Goal: Transaction & Acquisition: Book appointment/travel/reservation

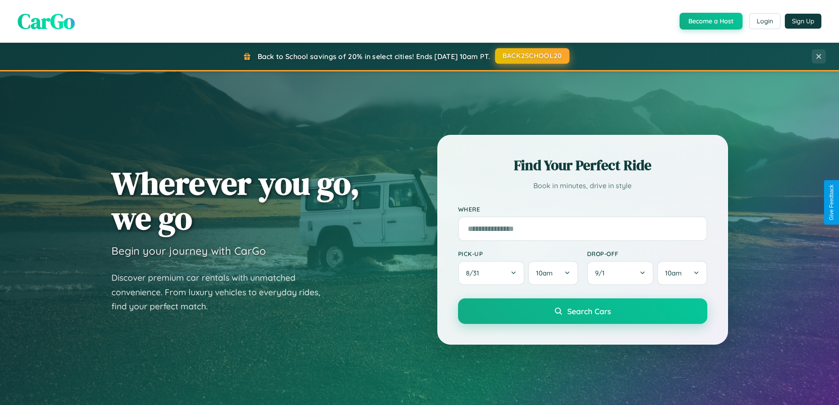
click at [532, 56] on button "BACK2SCHOOL20" at bounding box center [532, 56] width 74 height 16
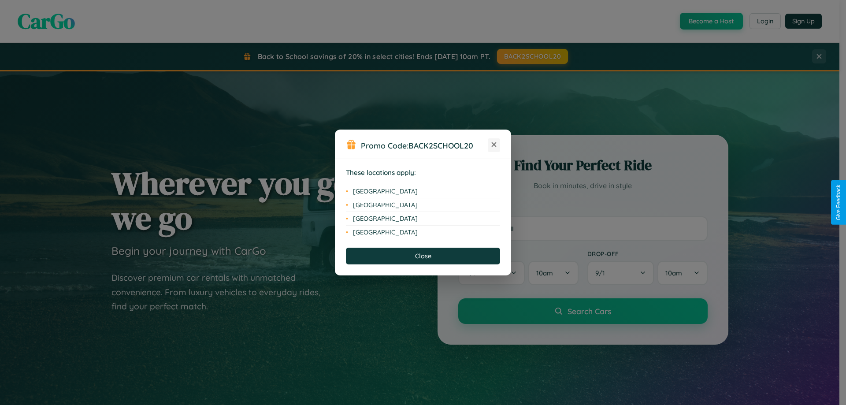
click at [494, 145] on icon at bounding box center [494, 144] width 5 height 5
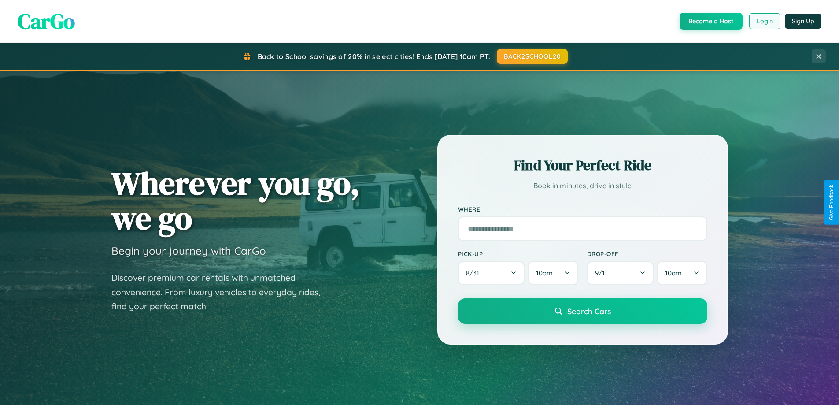
click at [765, 21] on button "Login" at bounding box center [765, 21] width 31 height 16
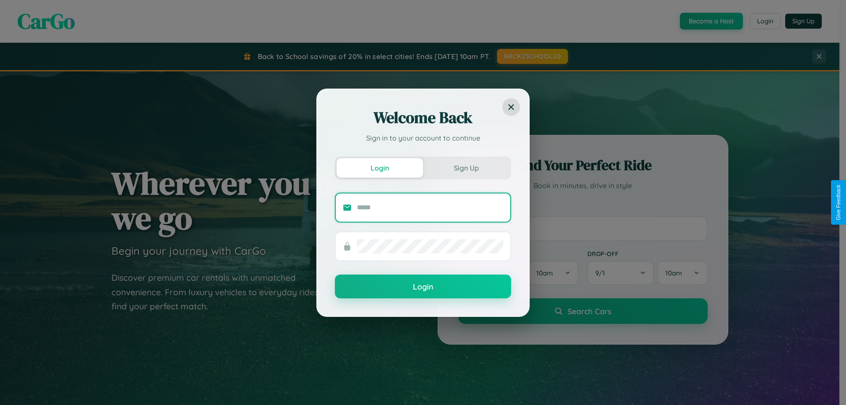
click at [430, 207] on input "text" at bounding box center [430, 208] width 146 height 14
type input "**********"
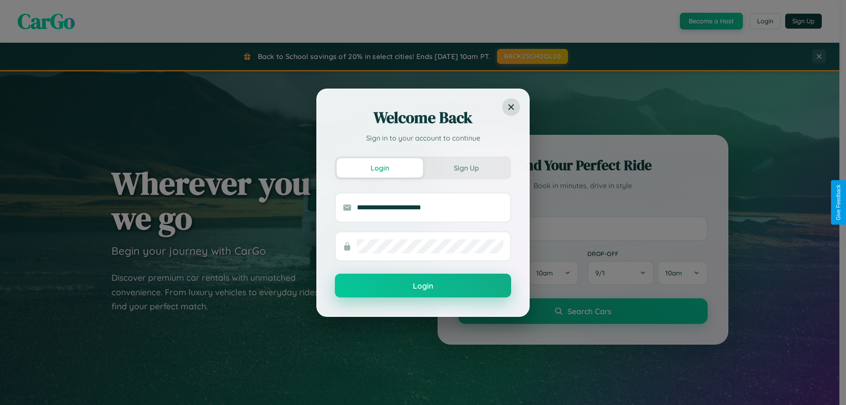
click at [423, 286] on button "Login" at bounding box center [423, 286] width 176 height 24
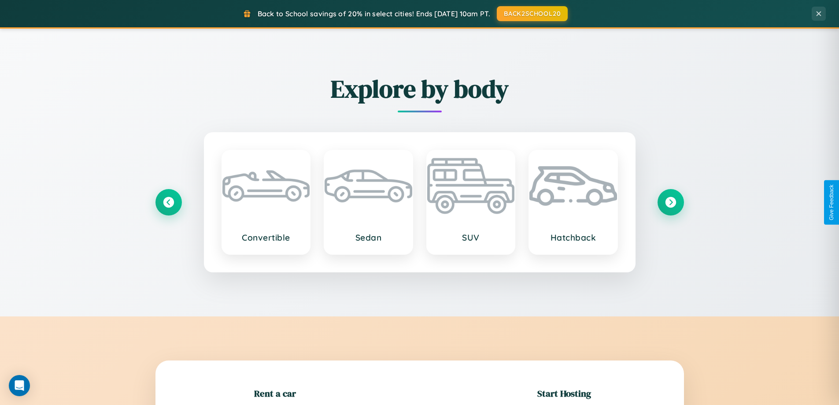
scroll to position [190, 0]
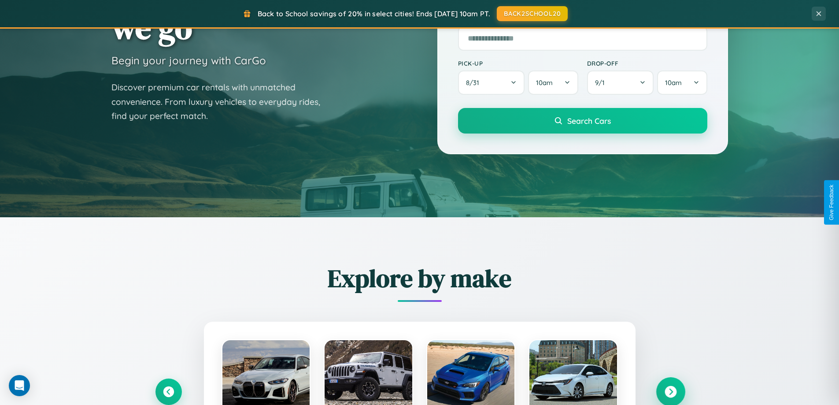
click at [671, 392] on icon at bounding box center [671, 392] width 12 height 12
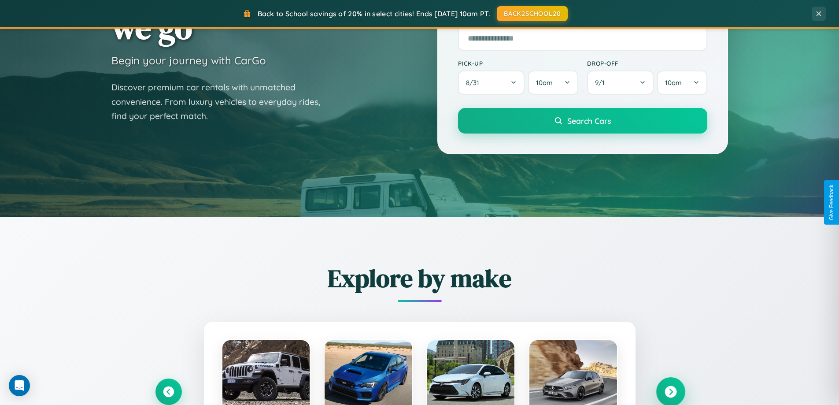
click at [671, 391] on icon at bounding box center [671, 392] width 12 height 12
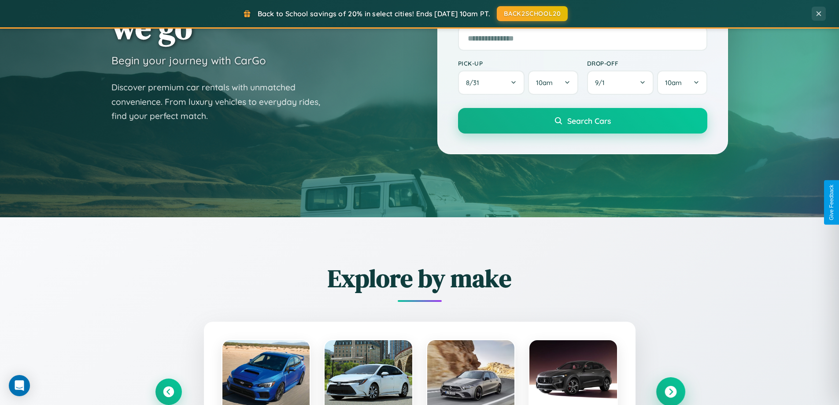
click at [671, 391] on icon at bounding box center [671, 392] width 12 height 12
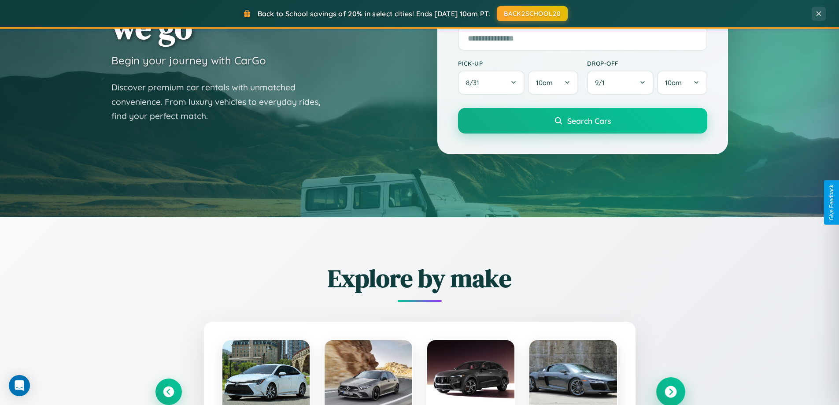
click at [671, 391] on icon at bounding box center [671, 392] width 12 height 12
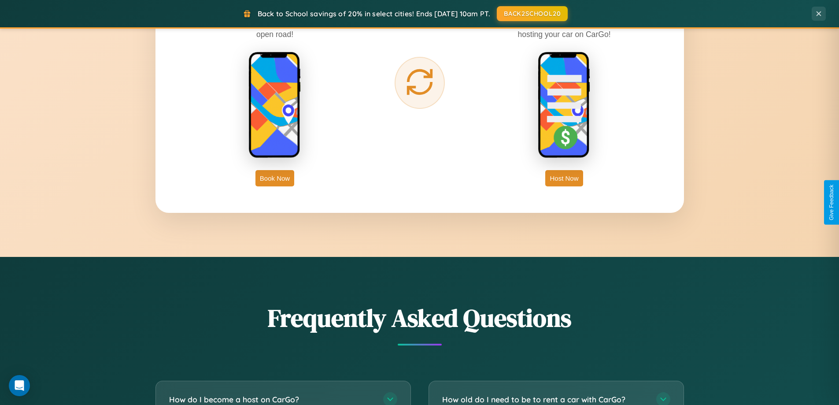
scroll to position [1696, 0]
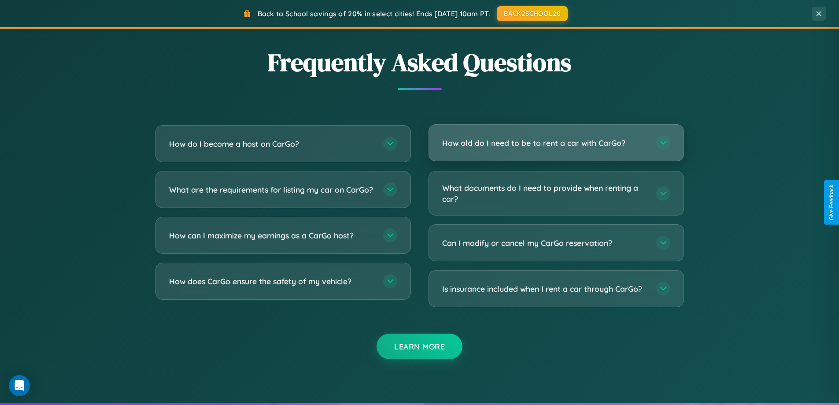
click at [556, 143] on h3 "How old do I need to be to rent a car with CarGo?" at bounding box center [544, 142] width 205 height 11
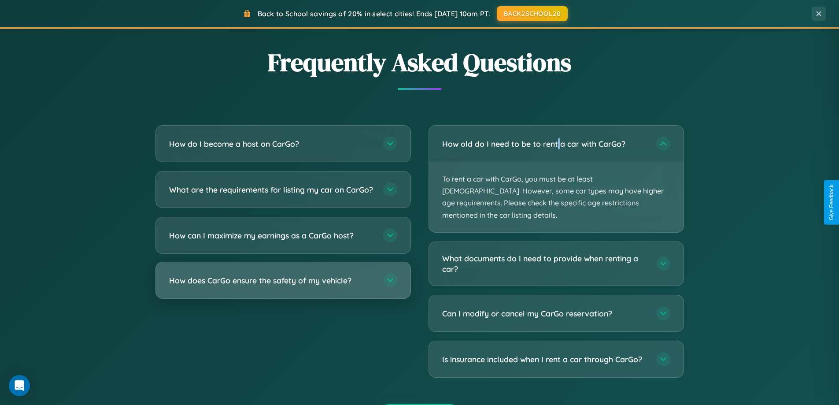
click at [283, 286] on h3 "How does CarGo ensure the safety of my vehicle?" at bounding box center [271, 280] width 205 height 11
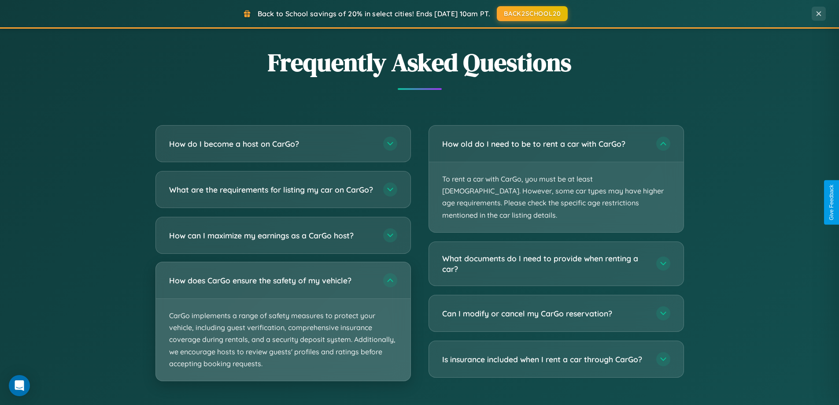
click at [283, 329] on p "CarGo implements a range of safety measures to protect your vehicle, including …" at bounding box center [283, 340] width 255 height 82
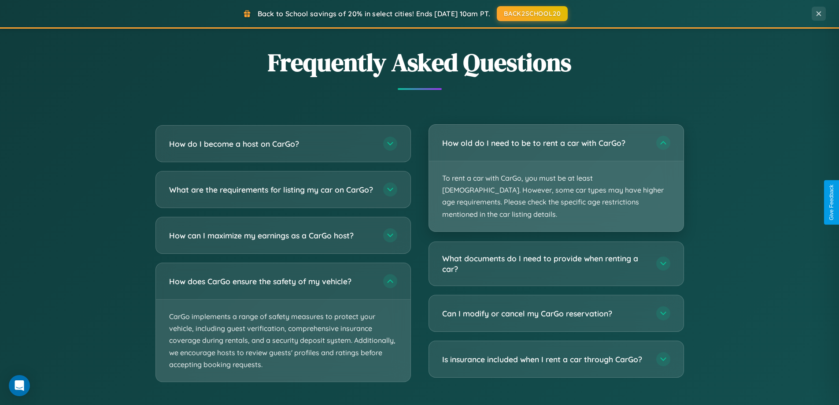
click at [556, 172] on p "To rent a car with CarGo, you must be at least 21 years old. However, some car …" at bounding box center [556, 196] width 255 height 70
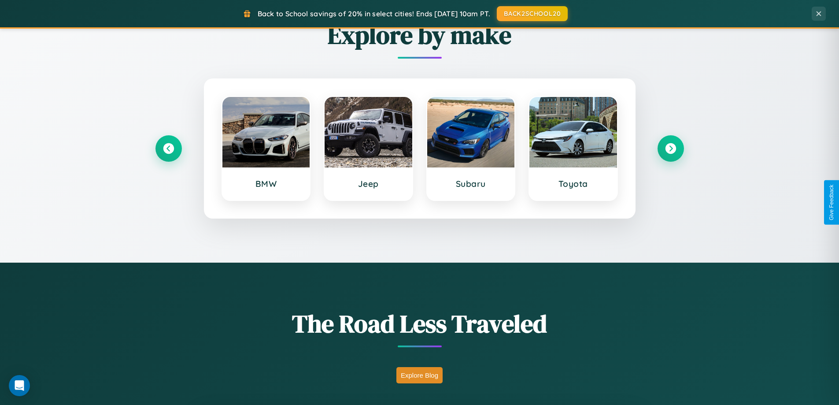
scroll to position [380, 0]
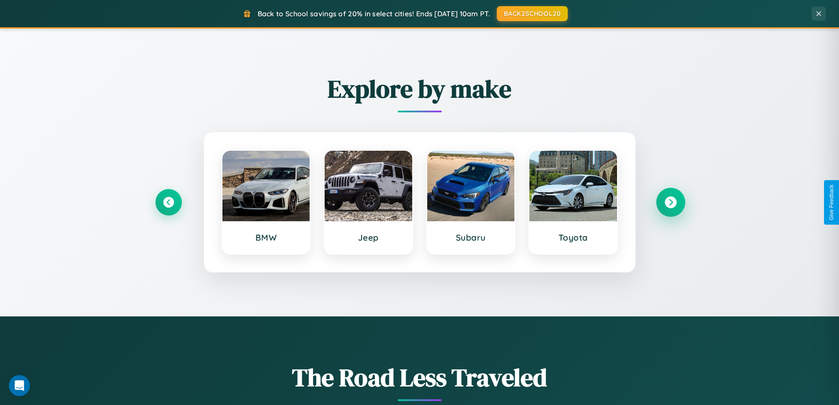
click at [671, 202] on icon at bounding box center [671, 203] width 12 height 12
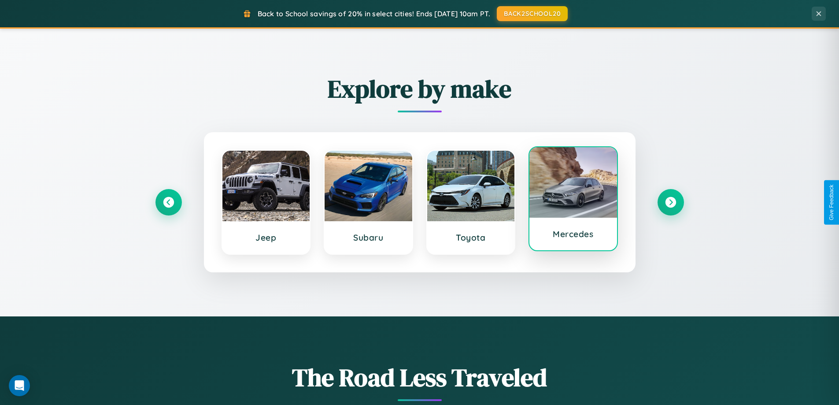
click at [573, 200] on div at bounding box center [574, 182] width 88 height 71
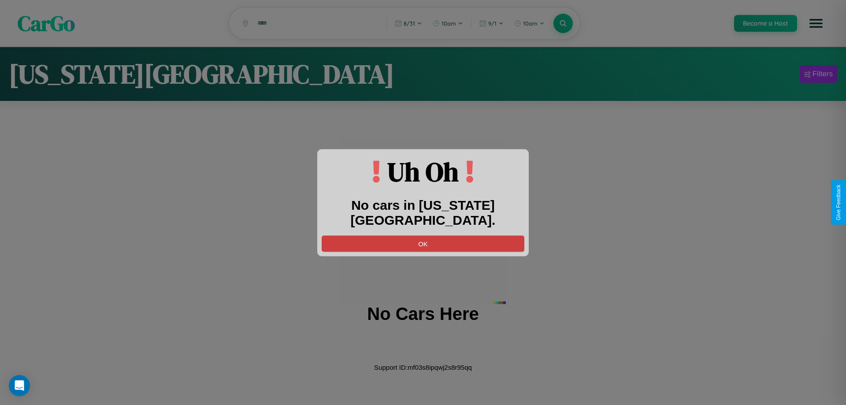
click at [423, 235] on button "OK" at bounding box center [423, 243] width 203 height 16
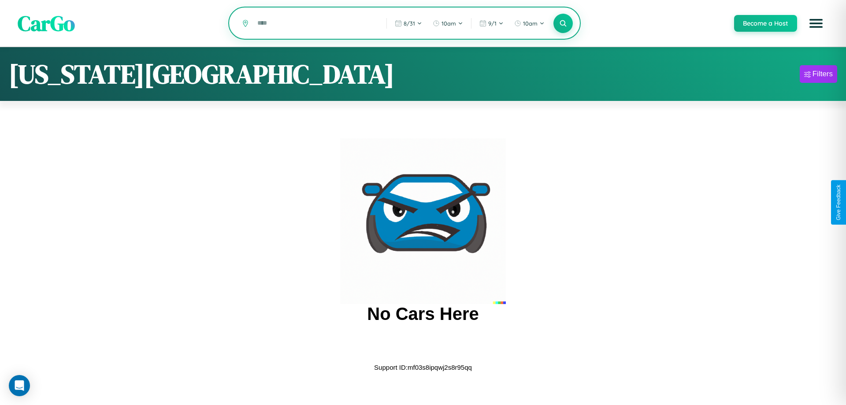
click at [316, 24] on input "text" at bounding box center [315, 22] width 125 height 15
type input "*"
click at [563, 24] on icon at bounding box center [563, 23] width 8 height 8
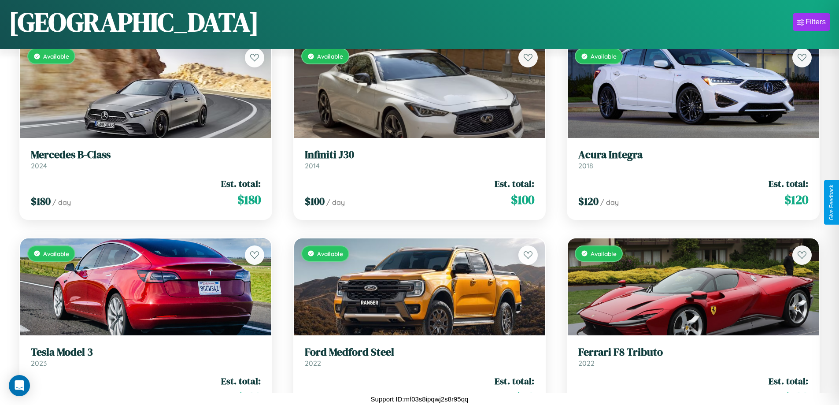
scroll to position [3084, 0]
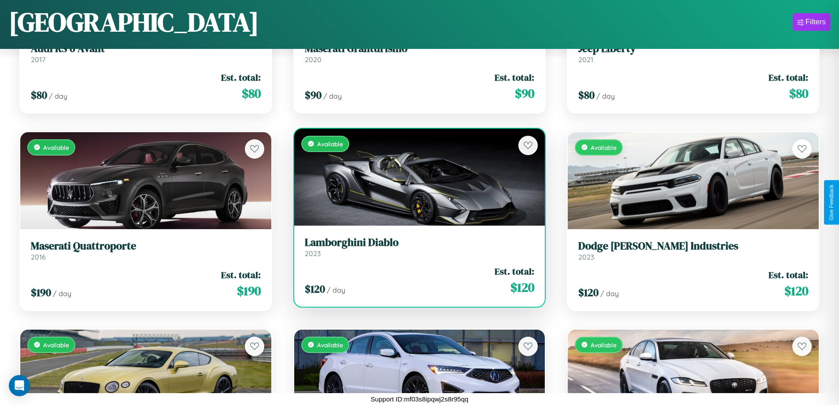
click at [416, 247] on h3 "Lamborghini Diablo" at bounding box center [420, 242] width 230 height 13
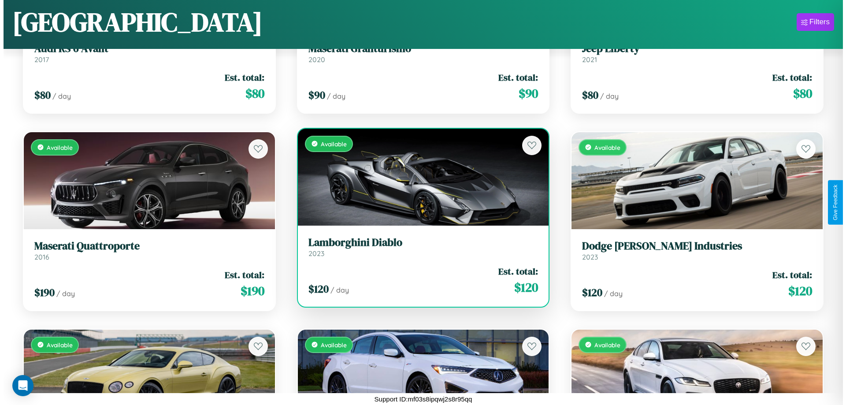
scroll to position [0, 0]
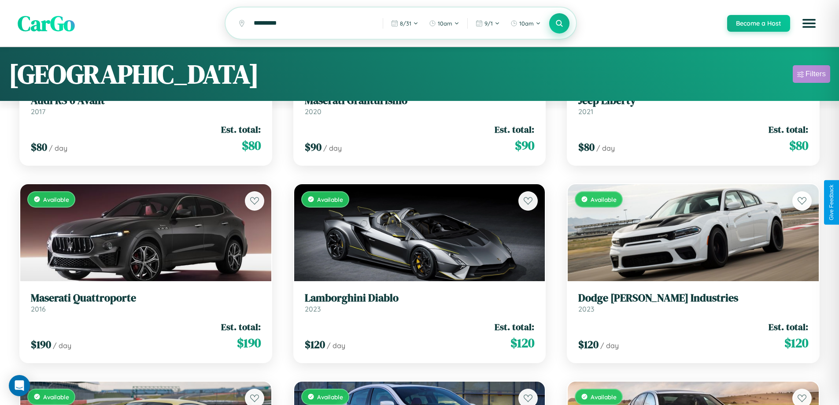
click at [812, 75] on div "Filters" at bounding box center [816, 74] width 20 height 9
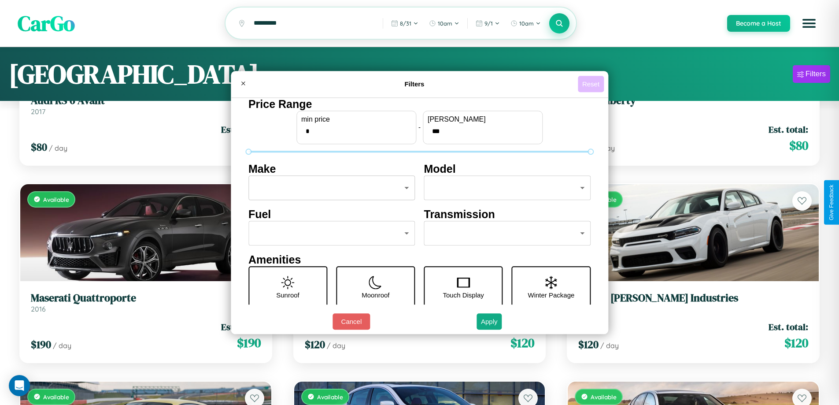
click at [592, 84] on button "Reset" at bounding box center [591, 84] width 26 height 16
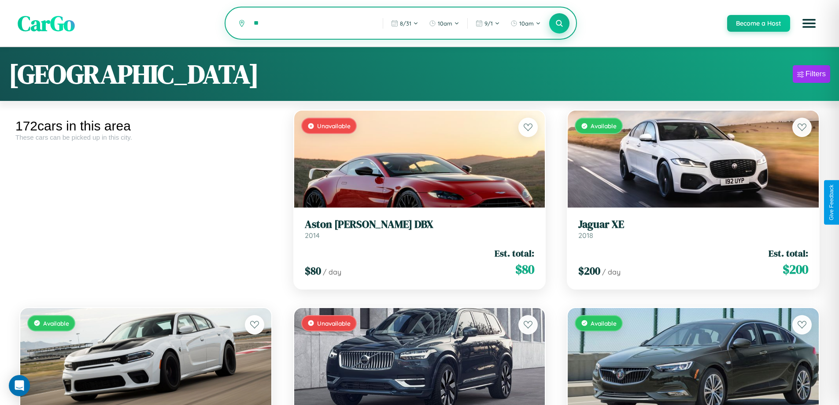
type input "*"
type input "******"
click at [559, 24] on icon at bounding box center [560, 23] width 8 height 8
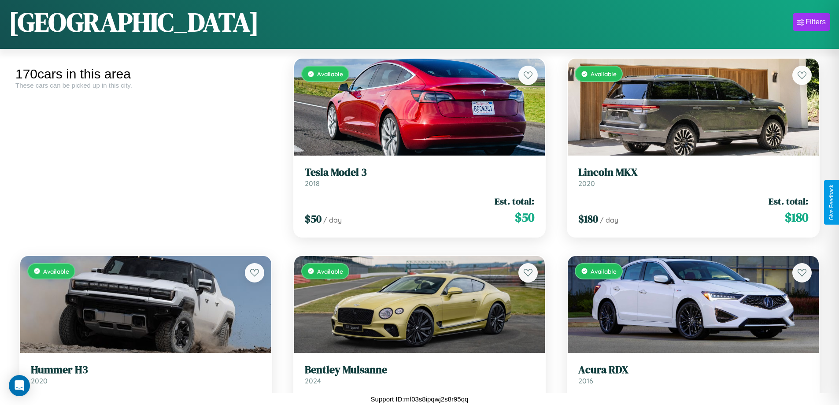
scroll to position [6241, 0]
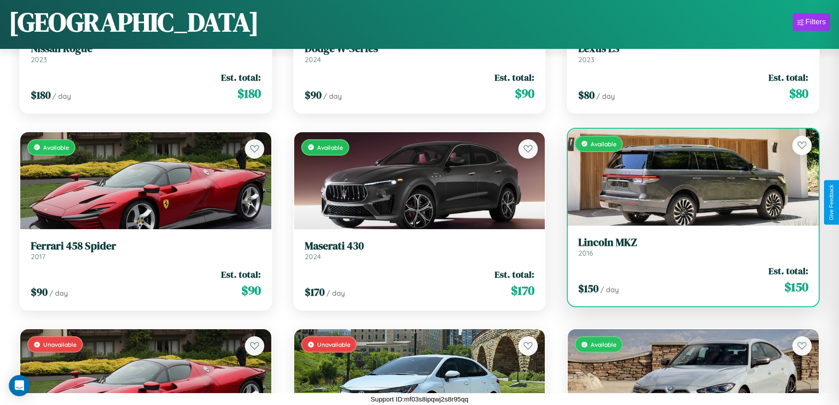
click at [688, 250] on link "Lincoln MKZ 2016" at bounding box center [694, 247] width 230 height 22
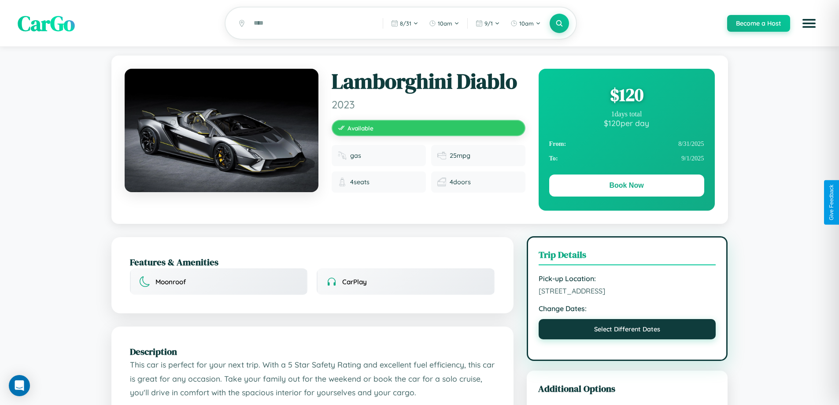
click at [628, 330] on button "Select Different Dates" at bounding box center [628, 329] width 178 height 20
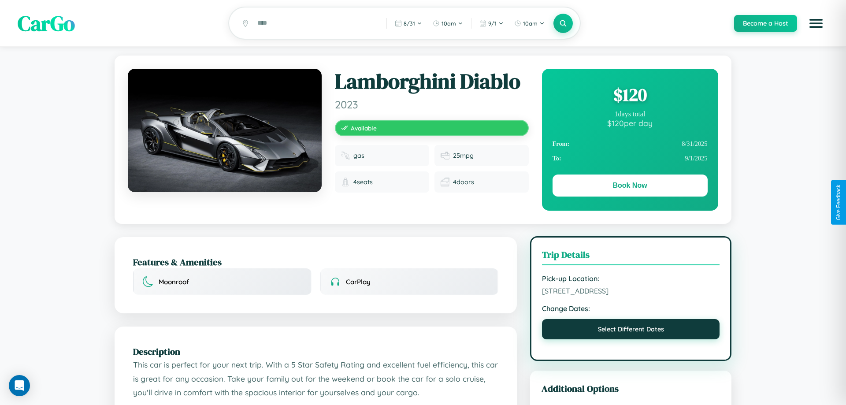
select select "*"
select select "****"
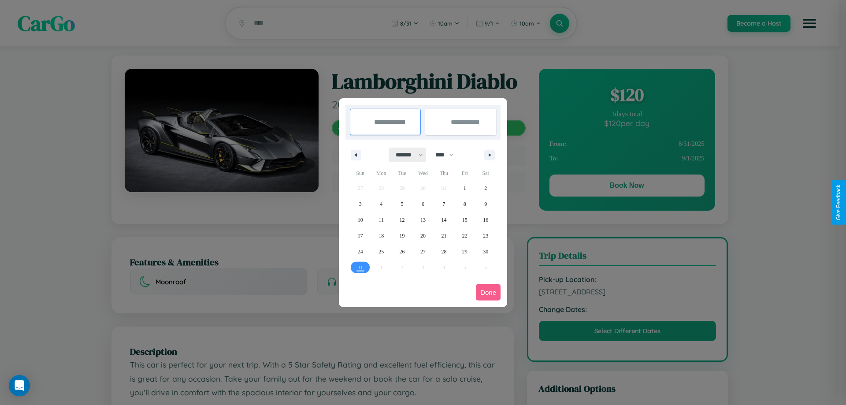
drag, startPoint x: 405, startPoint y: 155, endPoint x: 423, endPoint y: 177, distance: 28.2
click at [405, 155] on select "******* ******** ***** ***** *** **** **** ****** ********* ******* ******** **…" at bounding box center [407, 155] width 37 height 15
select select "*"
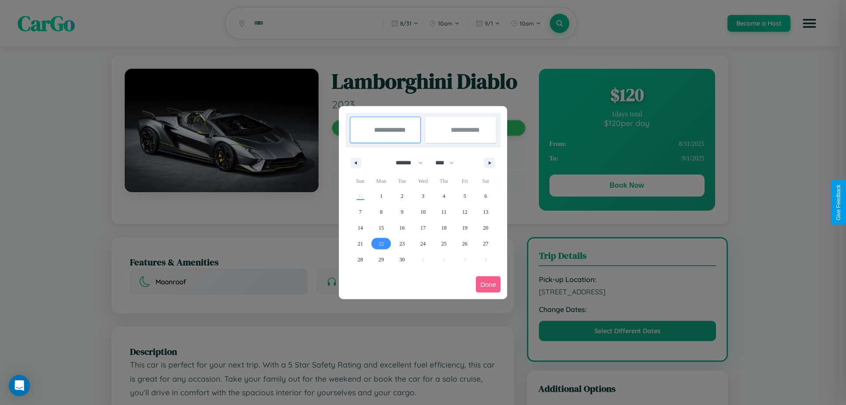
click at [381, 243] on span "22" at bounding box center [381, 244] width 5 height 16
type input "**********"
click at [381, 259] on span "29" at bounding box center [381, 260] width 5 height 16
type input "**********"
click at [488, 284] on button "Done" at bounding box center [488, 284] width 25 height 16
